Goal: Transaction & Acquisition: Purchase product/service

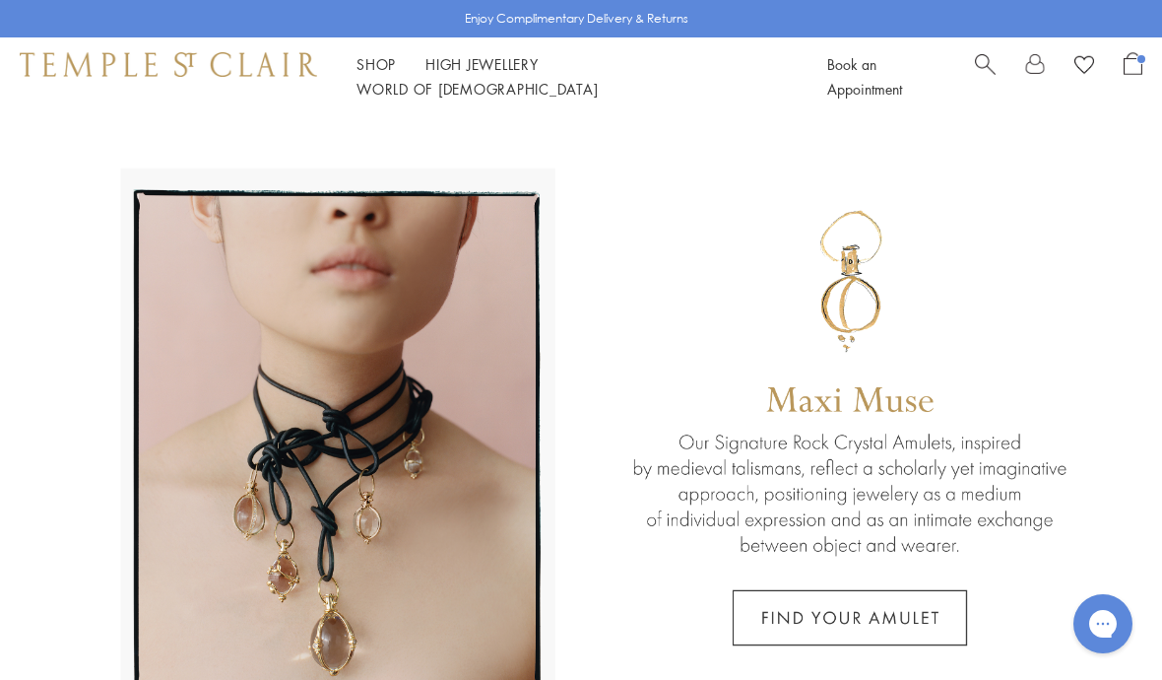
click at [1130, 57] on div "Shop Shop Categories Amulets Pendants & Charms Lockets Chains & Leather Cords E…" at bounding box center [581, 76] width 1162 height 79
click at [1142, 63] on span "Open Shopping Bag" at bounding box center [1142, 59] width 8 height 8
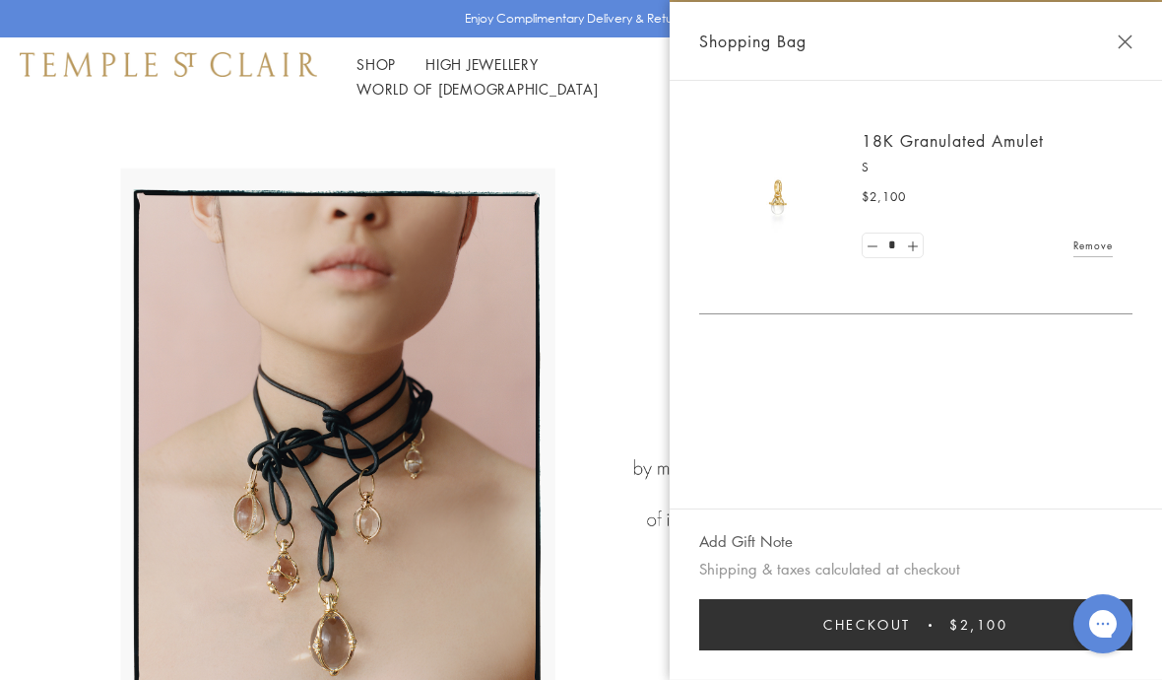
click at [833, 629] on span "Checkout" at bounding box center [867, 625] width 88 height 22
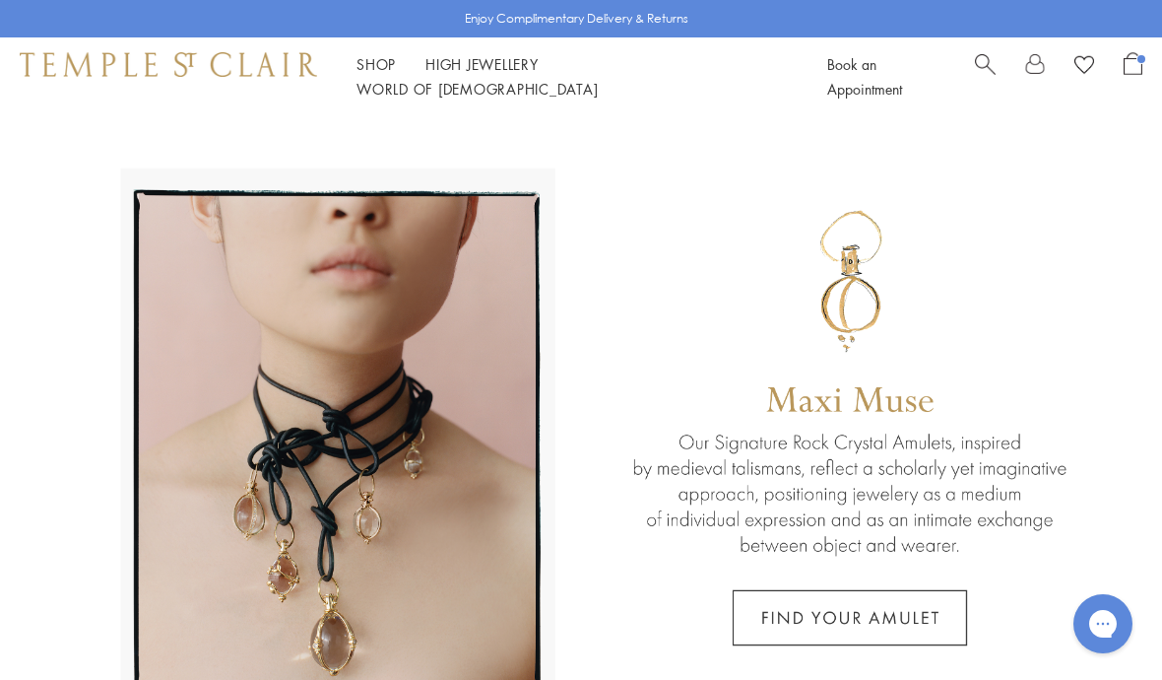
click at [1140, 73] on span "Open Shopping Bag" at bounding box center [1133, 63] width 19 height 23
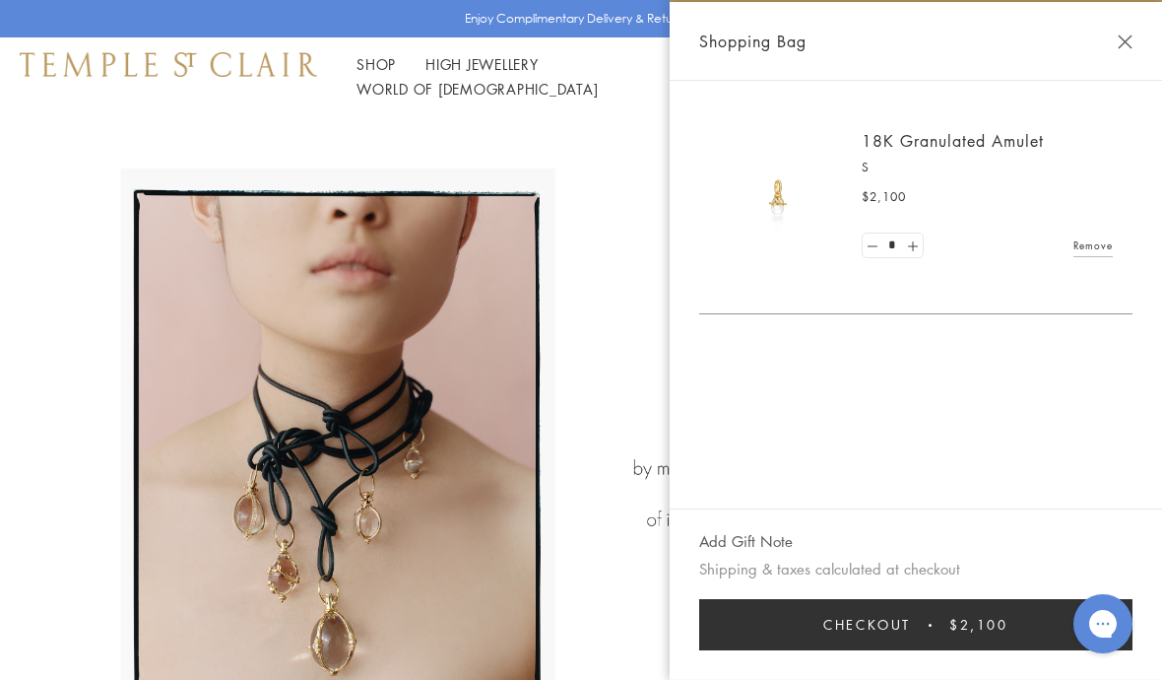
click at [817, 621] on button "Checkout $2,100" at bounding box center [915, 624] width 433 height 51
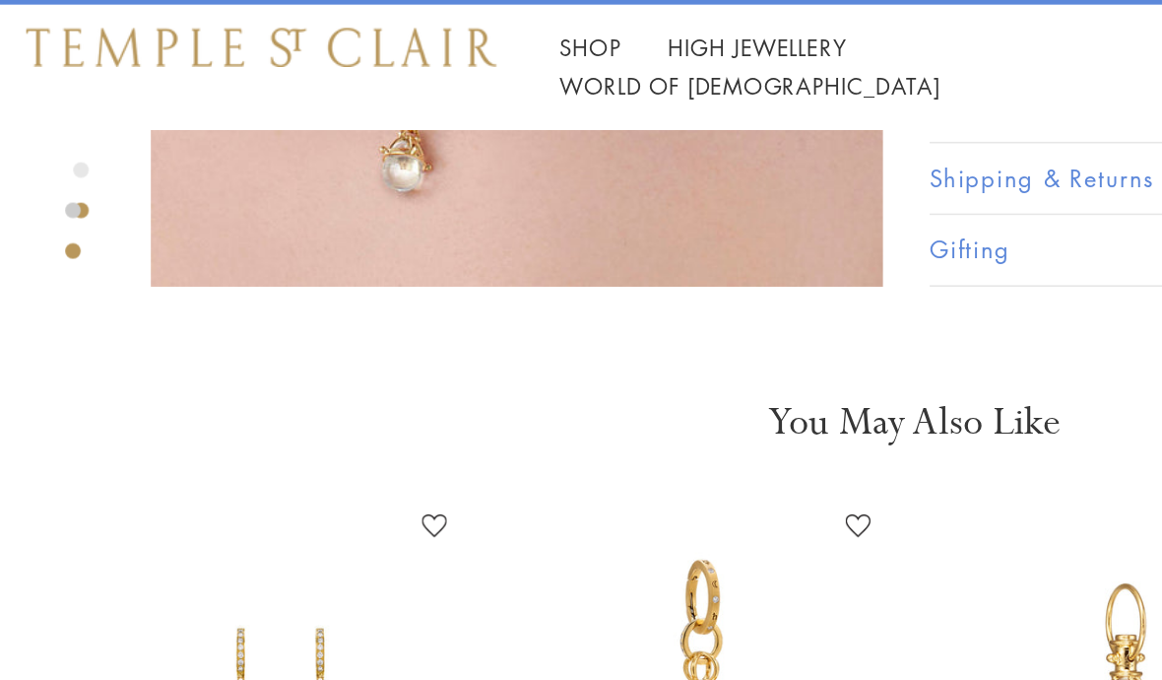
scroll to position [813, 0]
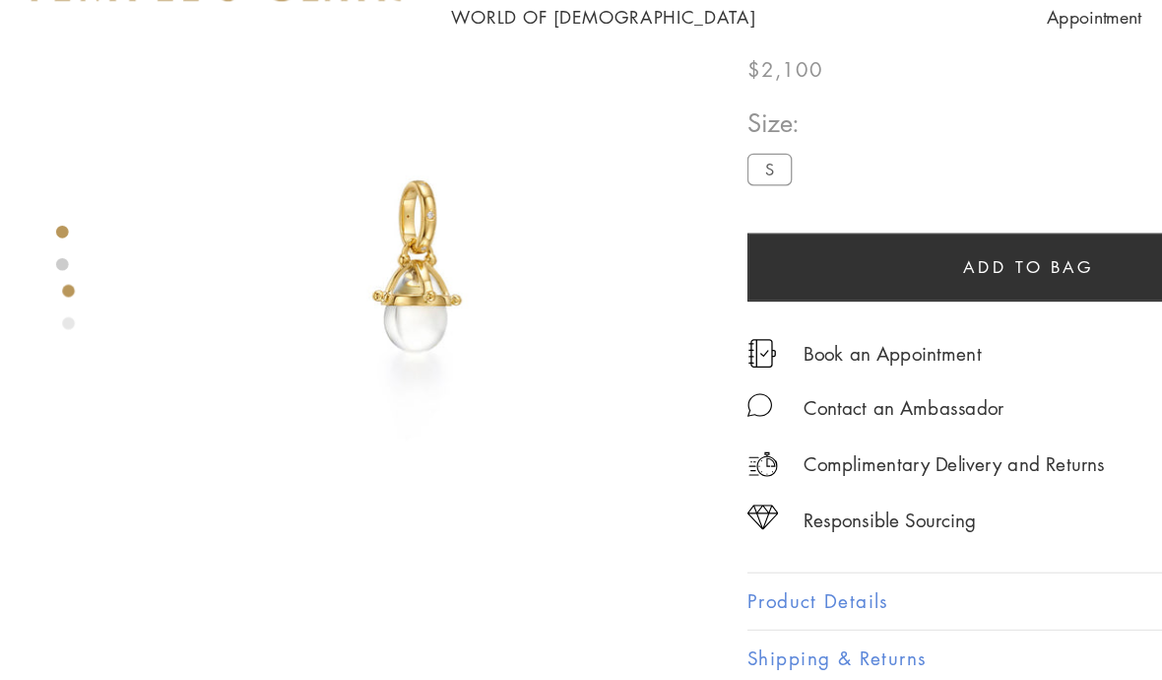
scroll to position [160, 0]
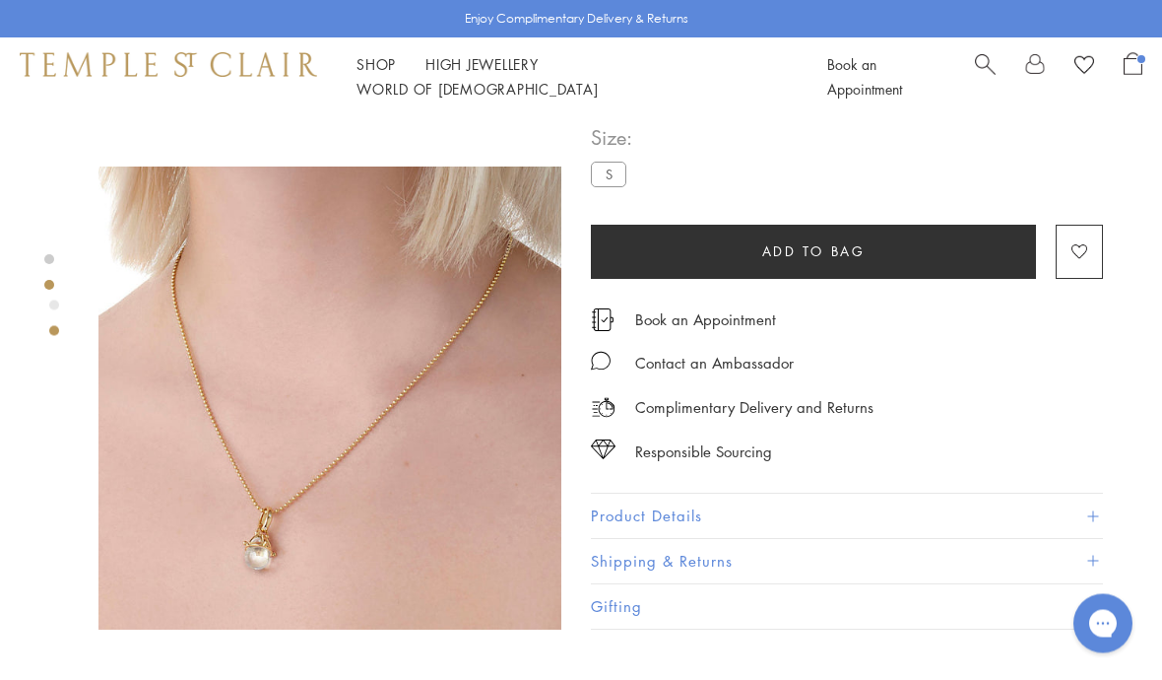
scroll to position [442, 0]
click at [768, 521] on button "Product Details" at bounding box center [847, 516] width 512 height 44
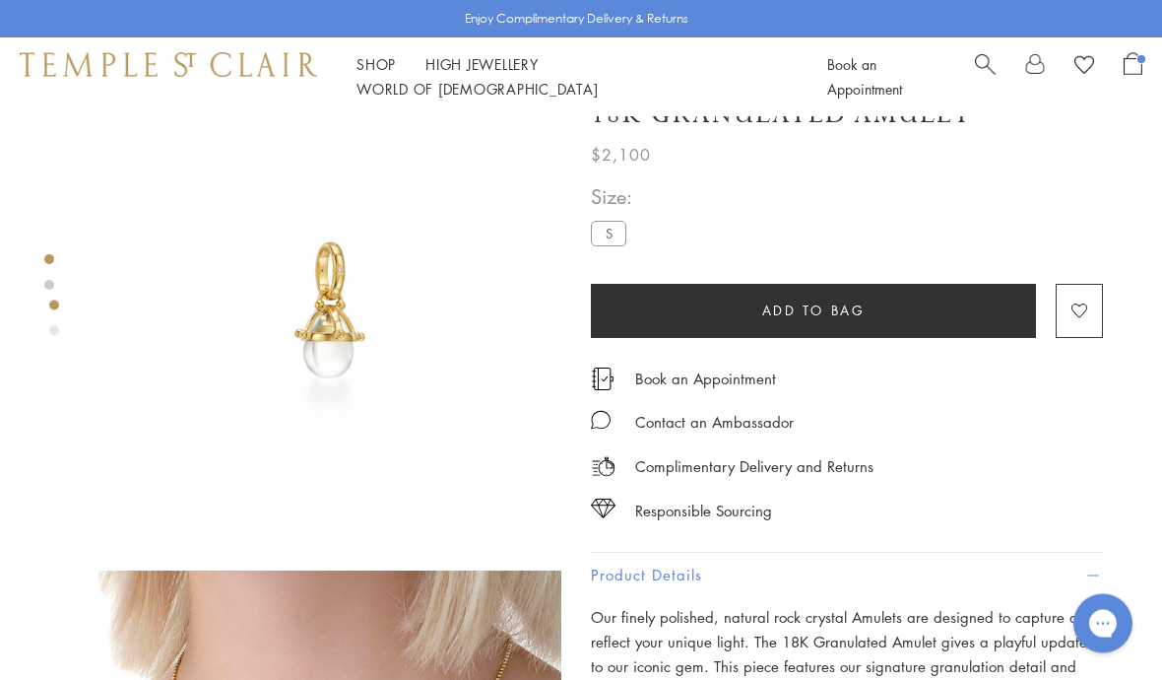
scroll to position [0, 0]
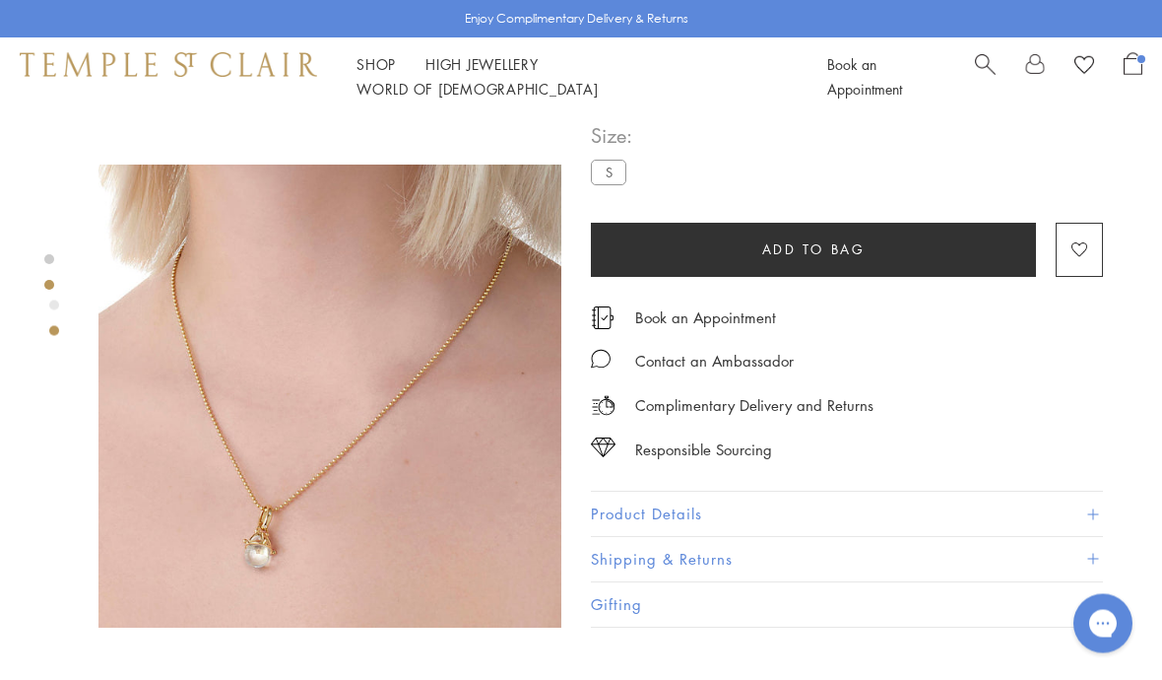
click at [437, 479] on img at bounding box center [329, 396] width 463 height 463
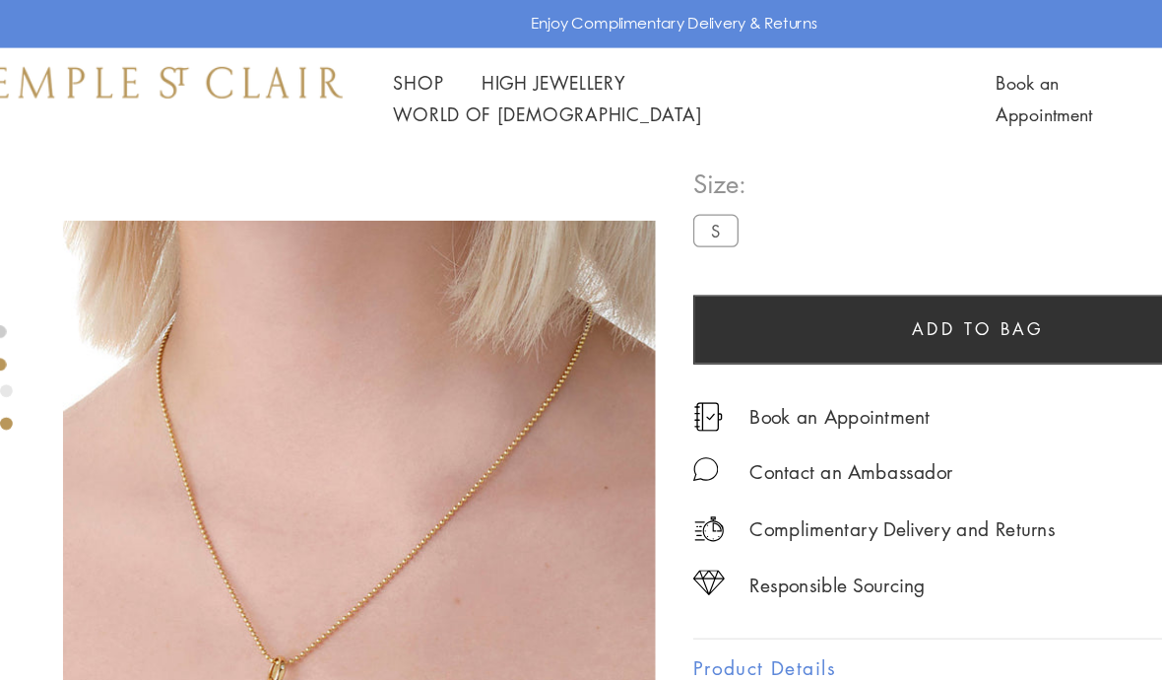
scroll to position [335, 0]
